Goal: Information Seeking & Learning: Learn about a topic

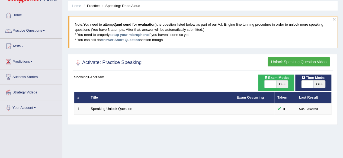
scroll to position [20, 0]
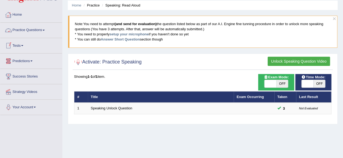
click at [44, 30] on span at bounding box center [44, 30] width 2 height 1
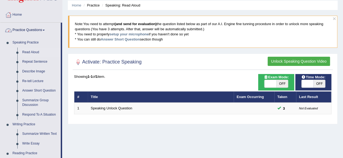
click at [46, 27] on link "Practice Questions" at bounding box center [30, 30] width 60 height 14
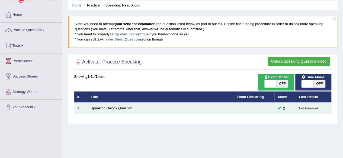
click at [250, 111] on td at bounding box center [253, 108] width 41 height 11
click at [113, 107] on link "Speaking Unlock Question" at bounding box center [111, 108] width 41 height 4
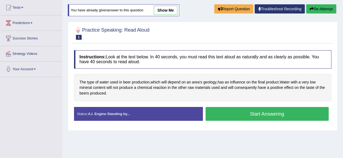
scroll to position [72, 0]
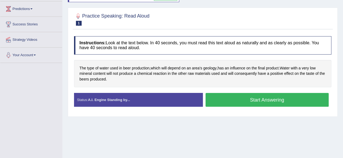
click at [291, 95] on button "Start Answering" at bounding box center [266, 100] width 123 height 14
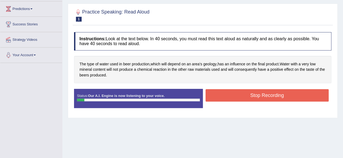
click at [268, 94] on button "Stop Recording" at bounding box center [266, 95] width 123 height 12
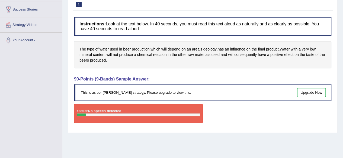
scroll to position [20, 0]
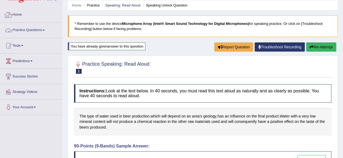
click at [30, 15] on link "Home" at bounding box center [31, 14] width 62 height 14
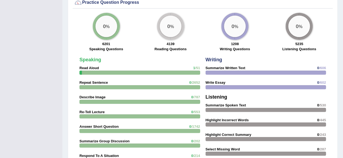
scroll to position [415, 0]
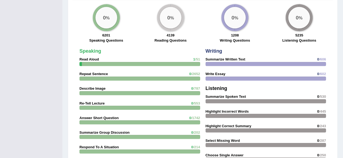
click at [91, 57] on strong "Read Aloud" at bounding box center [89, 59] width 20 height 4
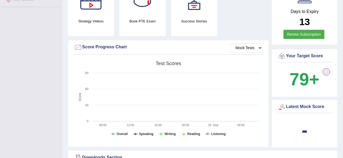
scroll to position [0, 0]
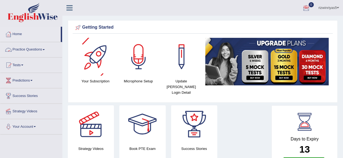
click at [34, 48] on link "Practice Questions" at bounding box center [31, 49] width 62 height 14
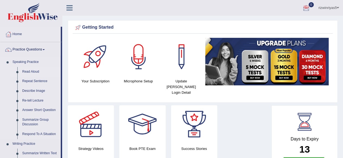
click at [34, 71] on link "Read Aloud" at bounding box center [40, 72] width 41 height 10
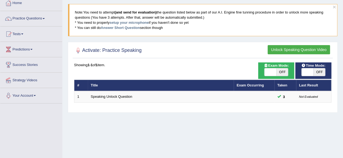
scroll to position [34, 0]
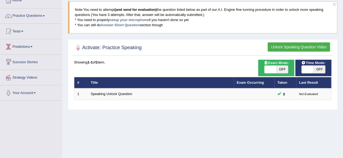
click at [34, 43] on link "Predictions" at bounding box center [31, 46] width 62 height 14
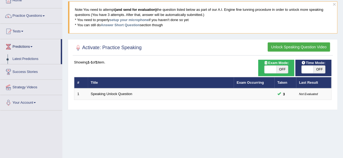
click at [34, 43] on link "Predictions" at bounding box center [30, 46] width 60 height 14
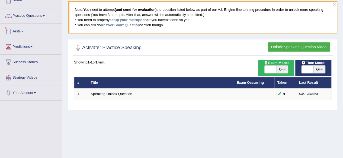
click at [24, 28] on link "Tests" at bounding box center [31, 31] width 62 height 14
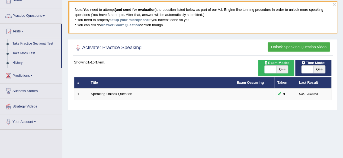
click at [28, 44] on link "Take Practice Sectional Test" at bounding box center [35, 44] width 51 height 10
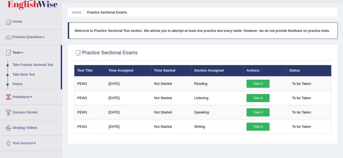
scroll to position [6, 0]
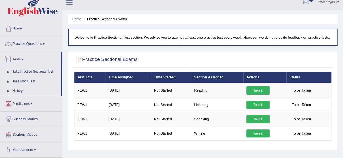
click at [24, 43] on link "Practice Questions" at bounding box center [31, 44] width 62 height 14
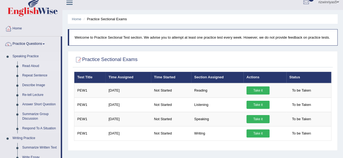
click at [33, 65] on link "Read Aloud" at bounding box center [40, 66] width 41 height 10
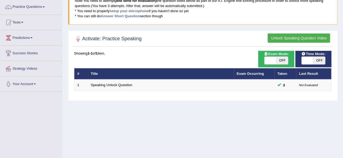
scroll to position [47, 0]
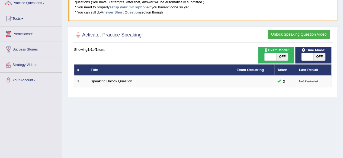
click at [318, 56] on span "OFF" at bounding box center [319, 57] width 12 height 8
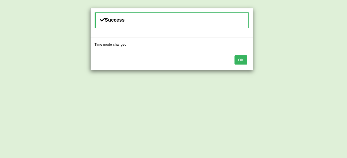
click at [242, 57] on button "OK" at bounding box center [240, 60] width 12 height 9
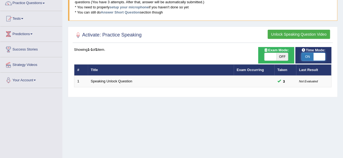
click at [318, 56] on span at bounding box center [319, 57] width 12 height 8
checkbox input "false"
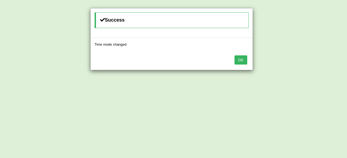
click at [241, 59] on button "OK" at bounding box center [240, 60] width 12 height 9
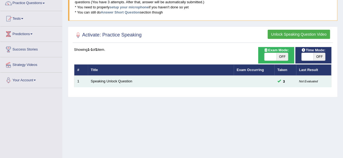
click at [159, 83] on td "Speaking Unlock Question" at bounding box center [161, 81] width 146 height 11
